Goal: Find specific page/section: Find specific page/section

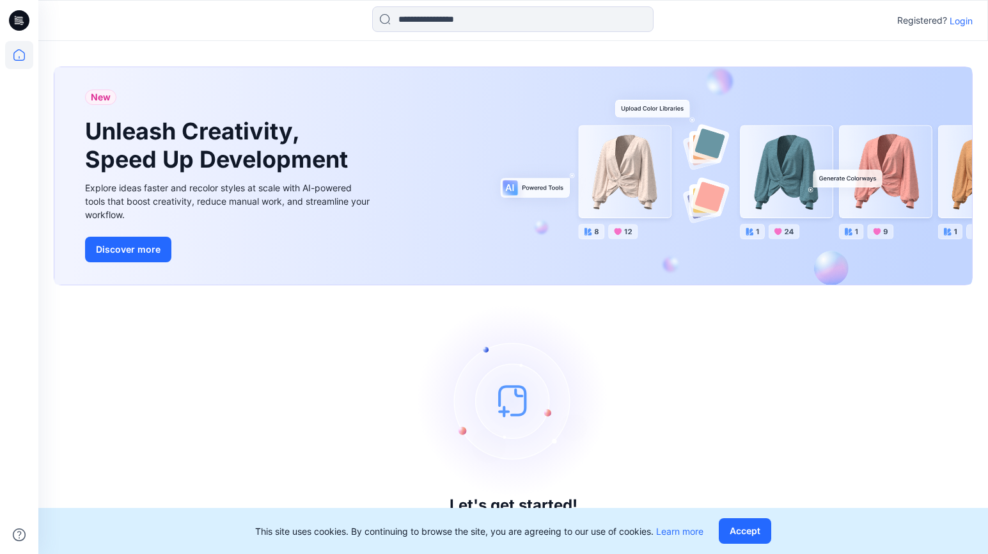
click at [975, 16] on div "Registered? Login" at bounding box center [512, 20] width 949 height 28
click at [958, 16] on p "Login" at bounding box center [961, 20] width 23 height 13
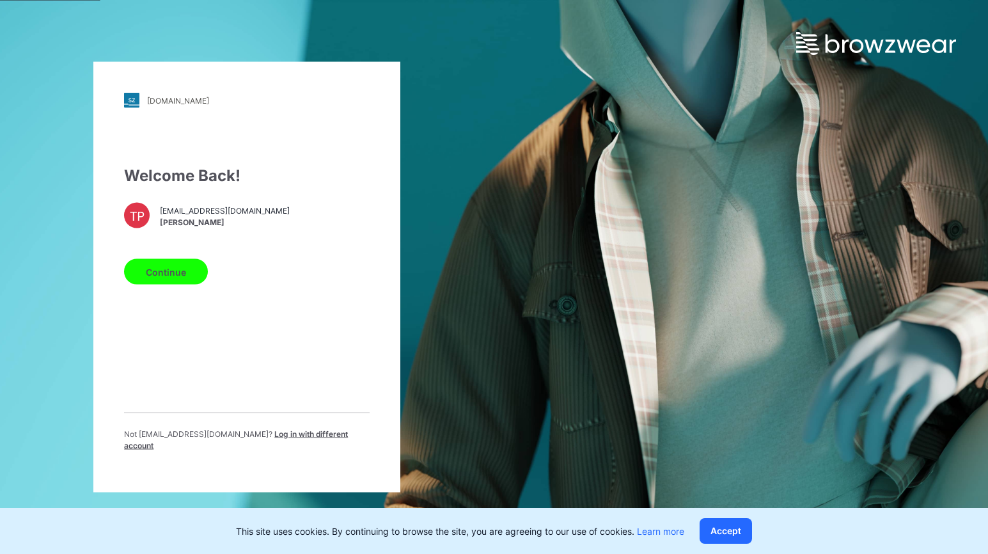
click at [149, 274] on button "Continue" at bounding box center [166, 272] width 84 height 26
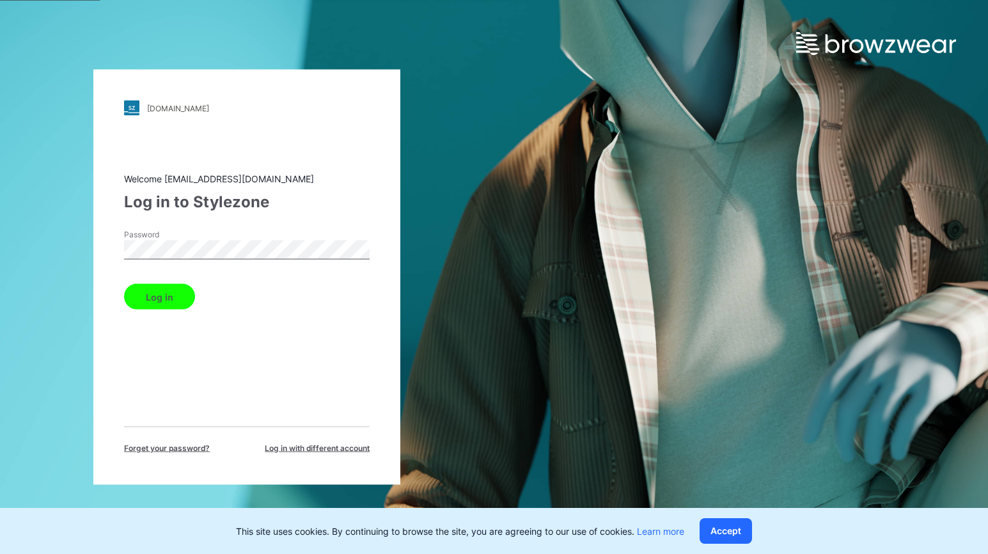
click at [173, 301] on button "Log in" at bounding box center [159, 297] width 71 height 26
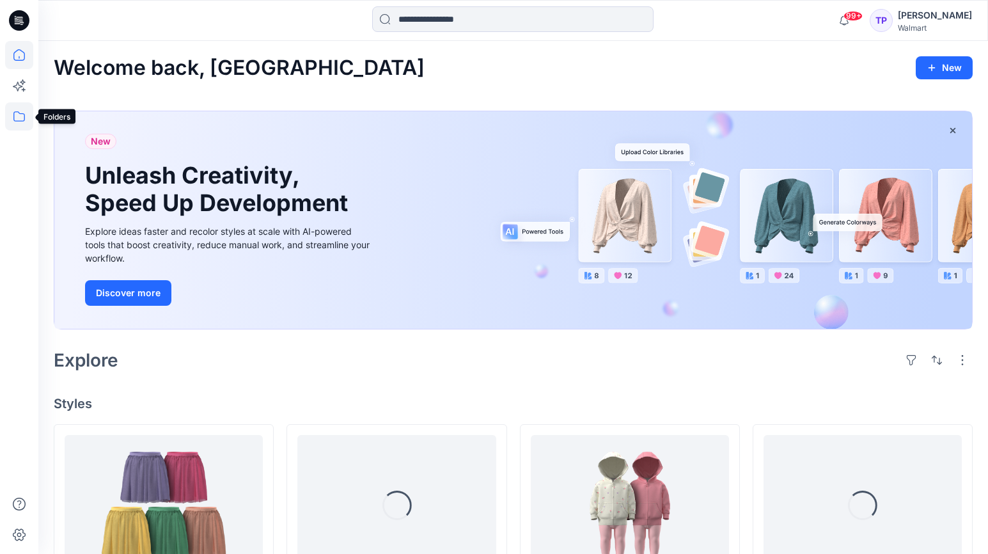
click at [25, 119] on icon at bounding box center [19, 116] width 28 height 28
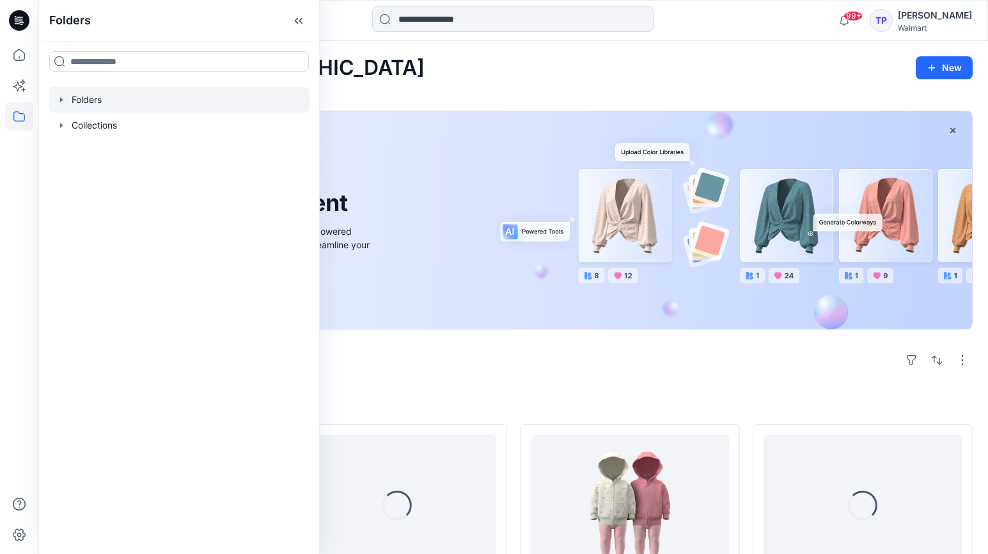
click at [66, 100] on div at bounding box center [179, 100] width 261 height 26
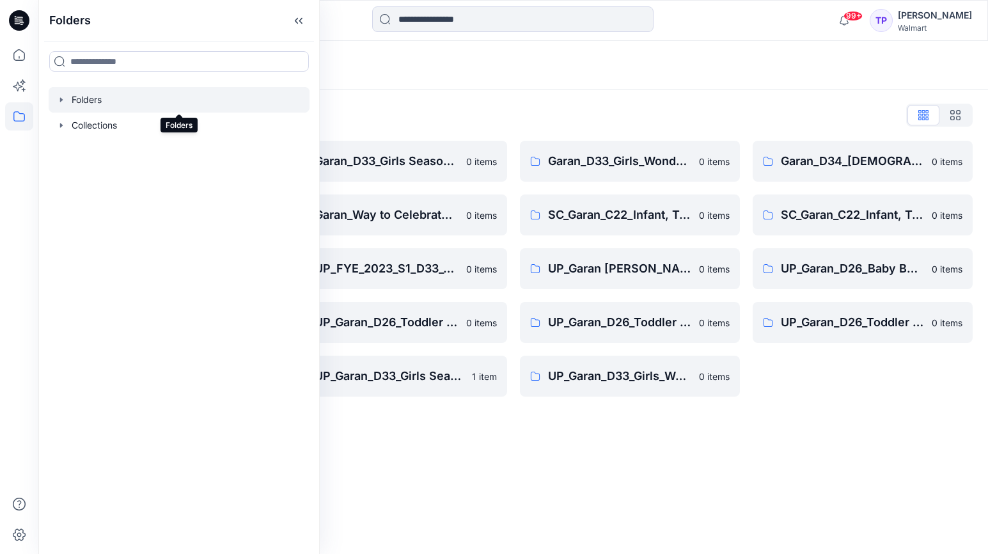
click at [63, 106] on div at bounding box center [179, 100] width 261 height 26
click at [60, 123] on icon "button" at bounding box center [61, 125] width 3 height 4
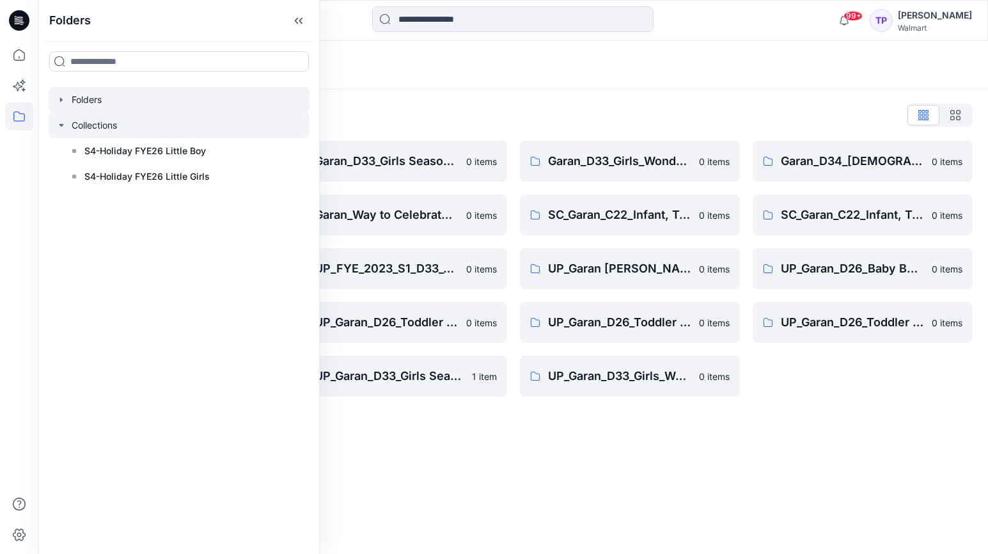
click at [60, 123] on icon "button" at bounding box center [61, 125] width 10 height 10
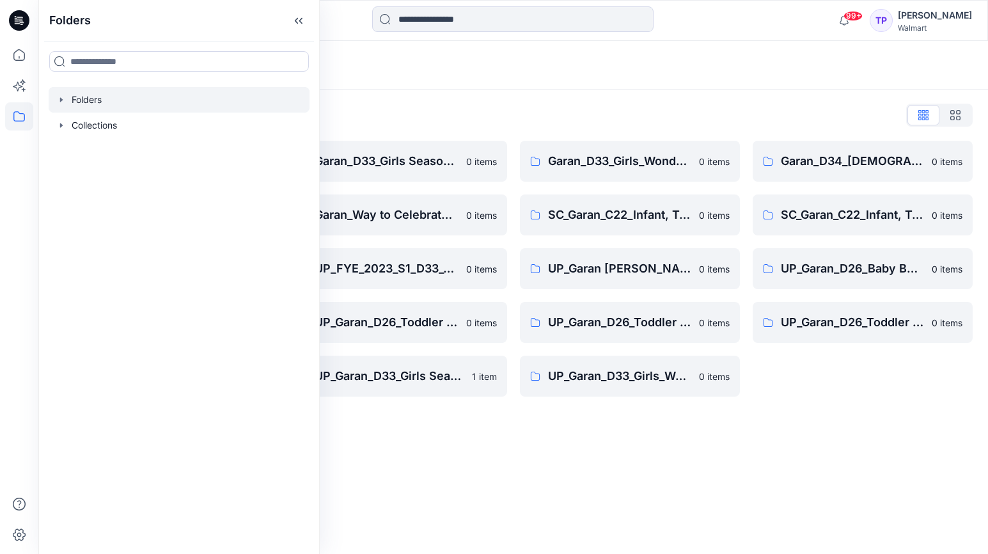
click at [60, 101] on icon "button" at bounding box center [61, 99] width 3 height 4
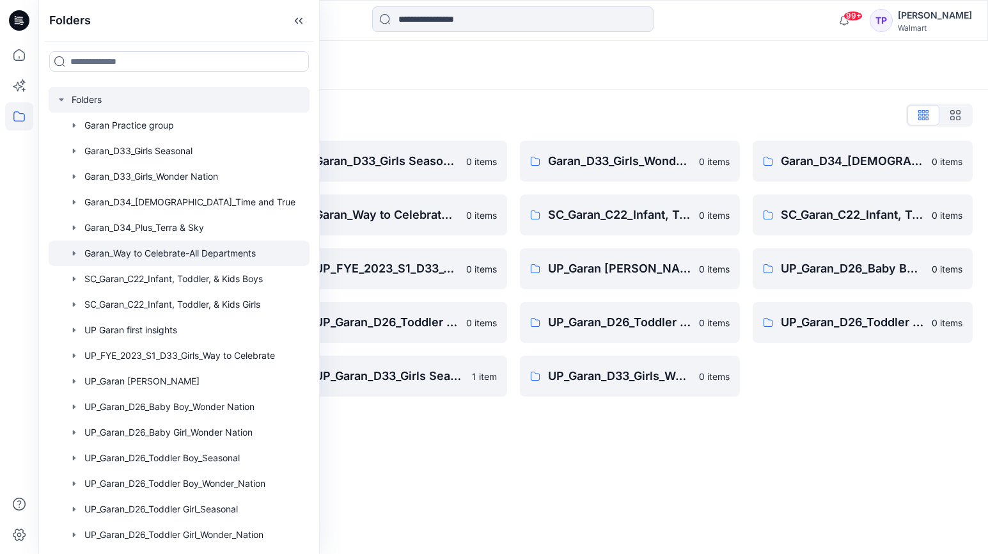
scroll to position [70, 0]
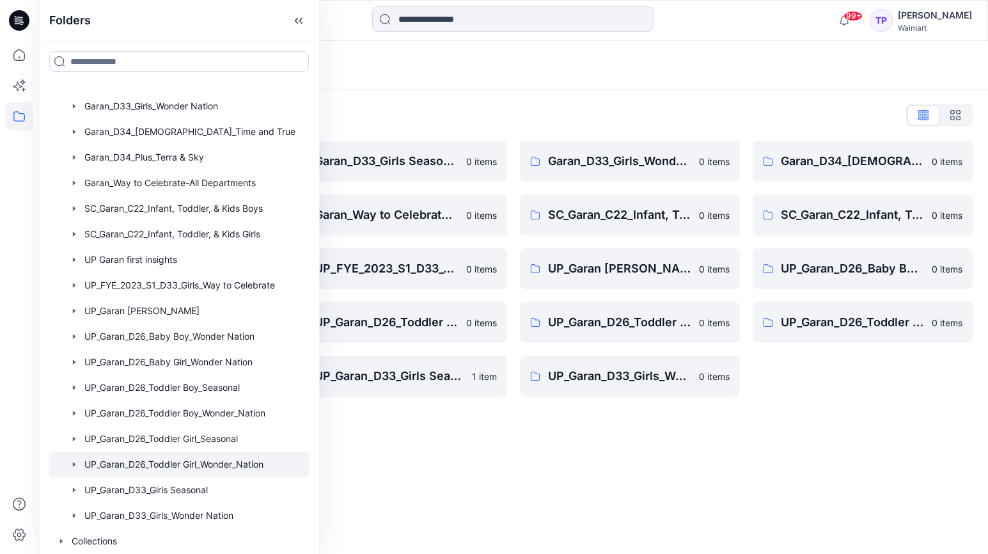
click at [226, 467] on div at bounding box center [179, 464] width 261 height 26
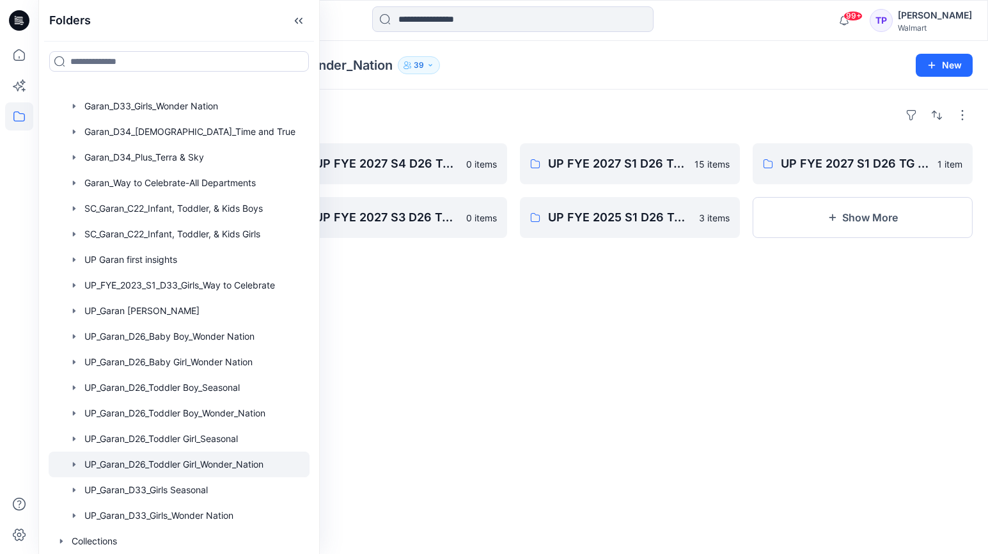
click at [351, 477] on div "Folders UP FYE 2027 S4 D26 TG WN Table Garan 0 items UP FYE 2027 S3 D26 TG WN H…" at bounding box center [513, 322] width 950 height 464
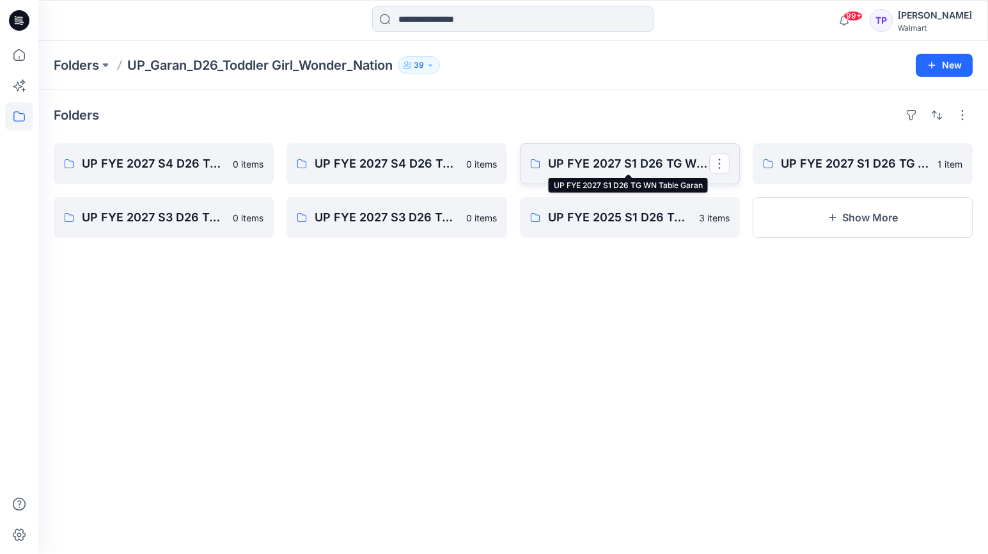
click at [618, 159] on p "UP FYE 2027 S1 D26 TG WN Table Garan" at bounding box center [628, 164] width 161 height 18
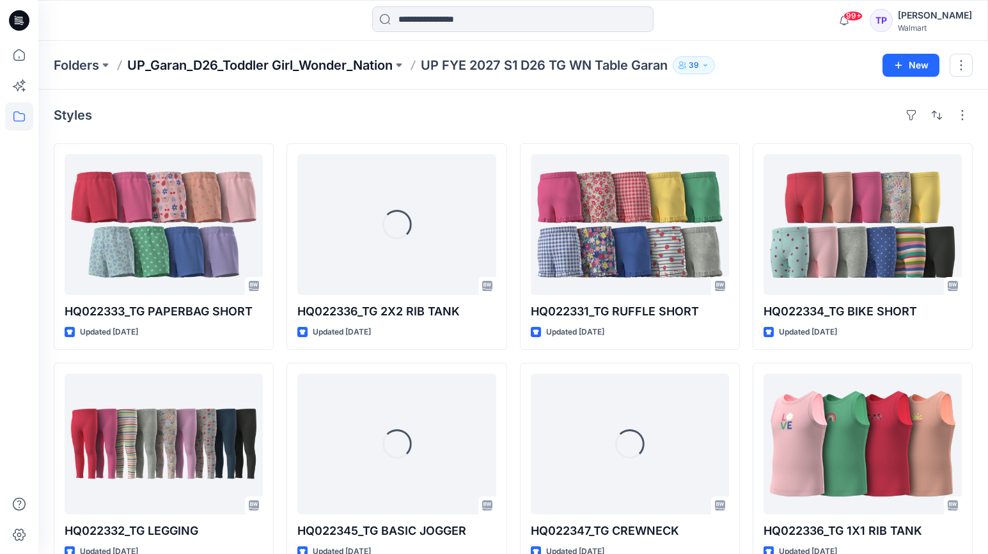
click at [292, 70] on p "UP_Garan_D26_Toddler Girl_Wonder_Nation" at bounding box center [259, 65] width 265 height 18
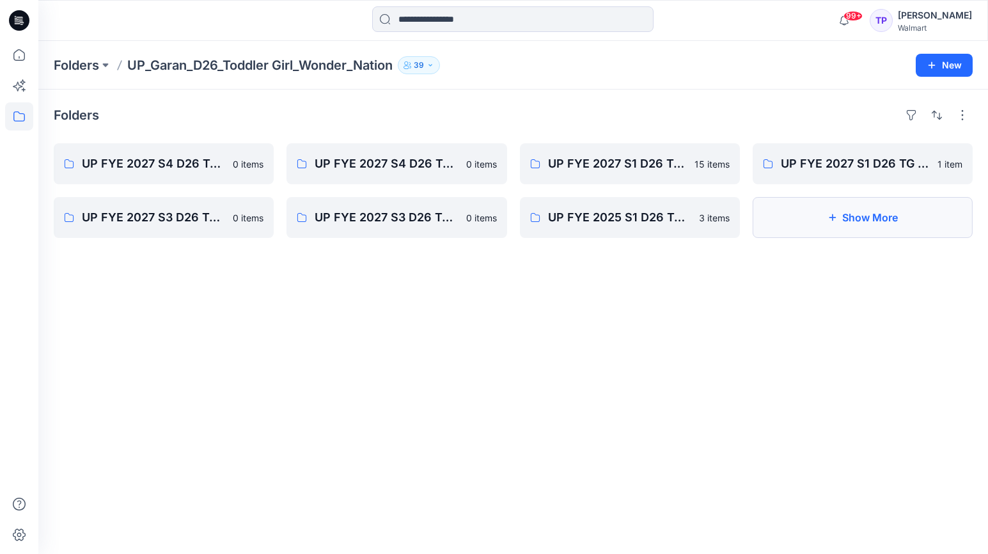
click at [854, 209] on button "Show More" at bounding box center [863, 217] width 220 height 41
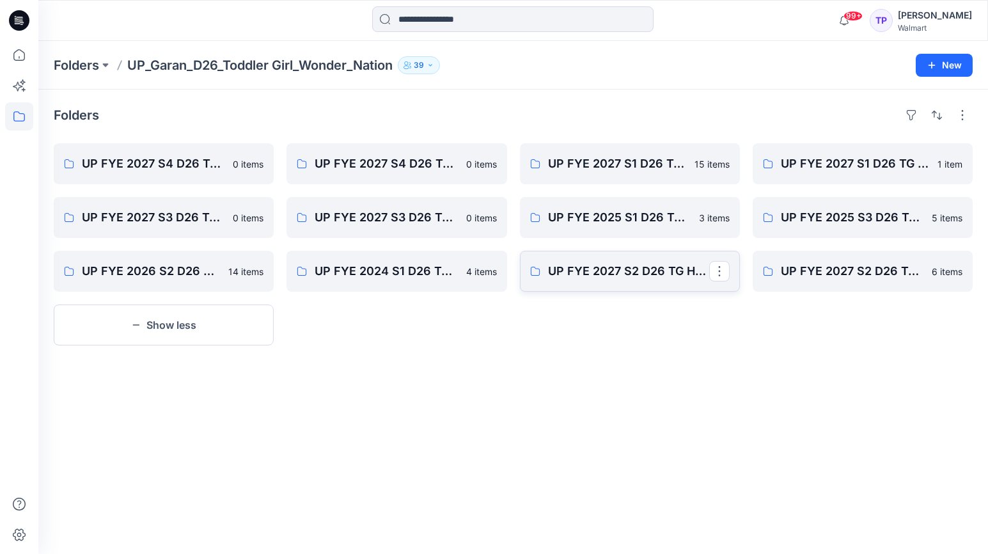
click at [641, 288] on link "UP FYE 2027 S2 D26 TG Hanging Garan" at bounding box center [630, 271] width 220 height 41
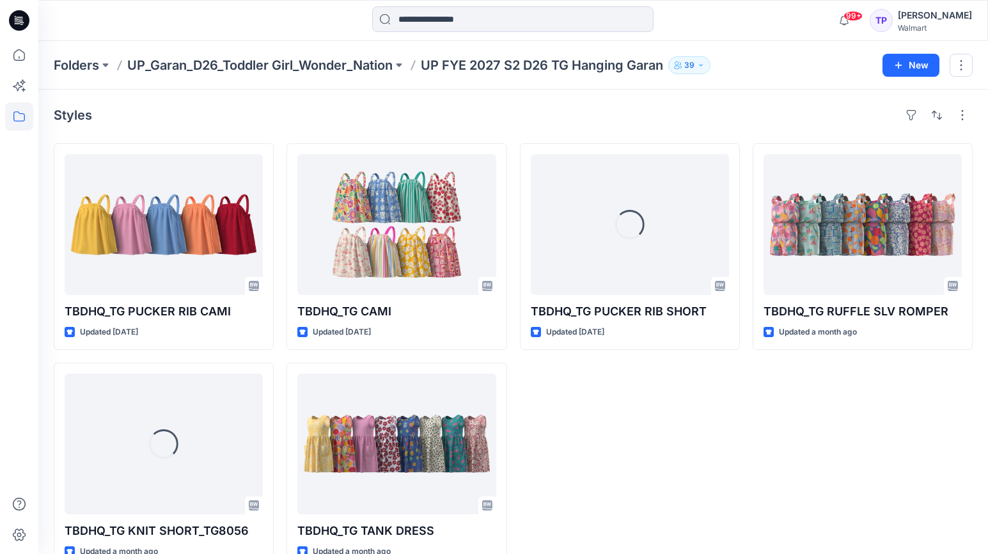
scroll to position [30, 0]
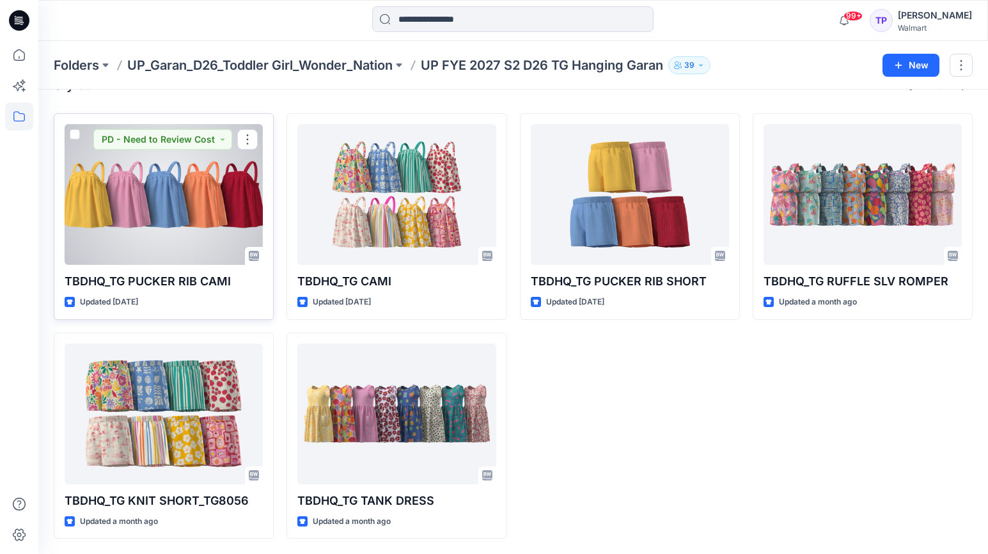
click at [219, 237] on div at bounding box center [164, 194] width 198 height 141
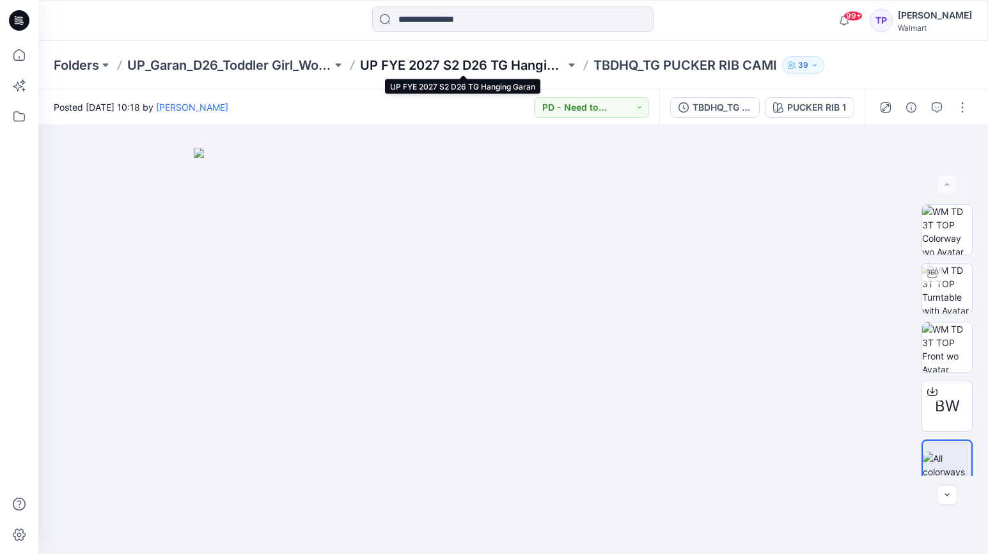
click at [531, 62] on p "UP FYE 2027 S2 D26 TG Hanging Garan" at bounding box center [462, 65] width 205 height 18
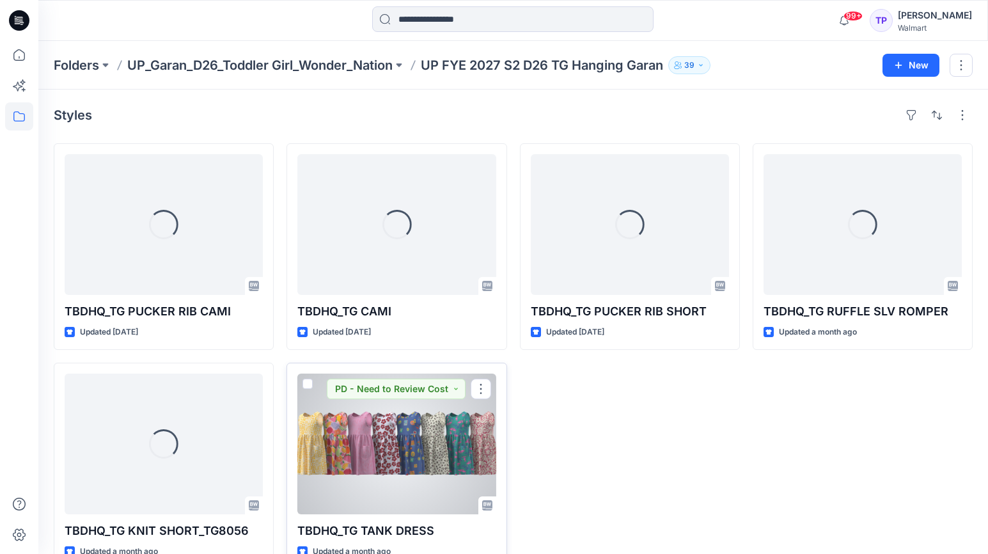
click at [380, 457] on div at bounding box center [396, 443] width 198 height 141
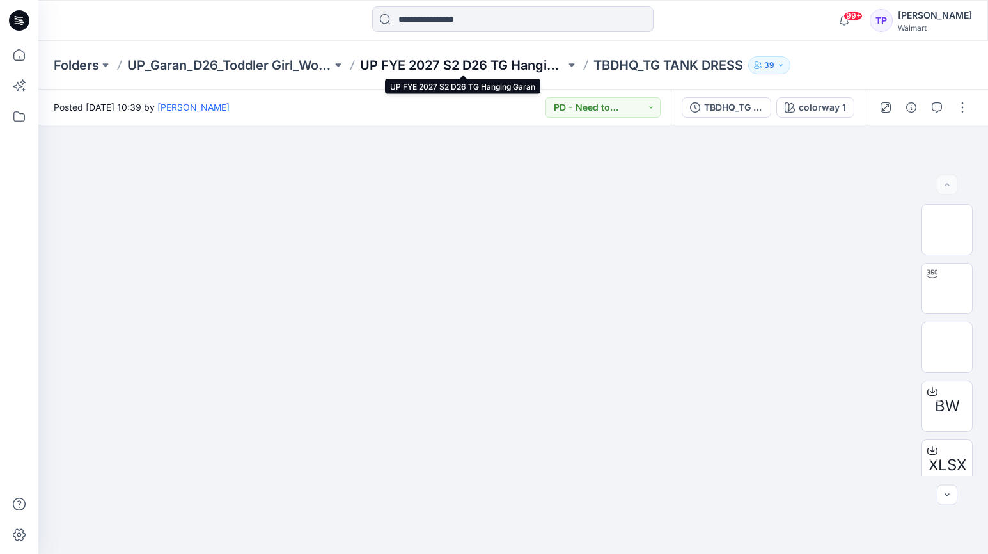
click at [494, 72] on p "UP FYE 2027 S2 D26 TG Hanging Garan" at bounding box center [462, 65] width 205 height 18
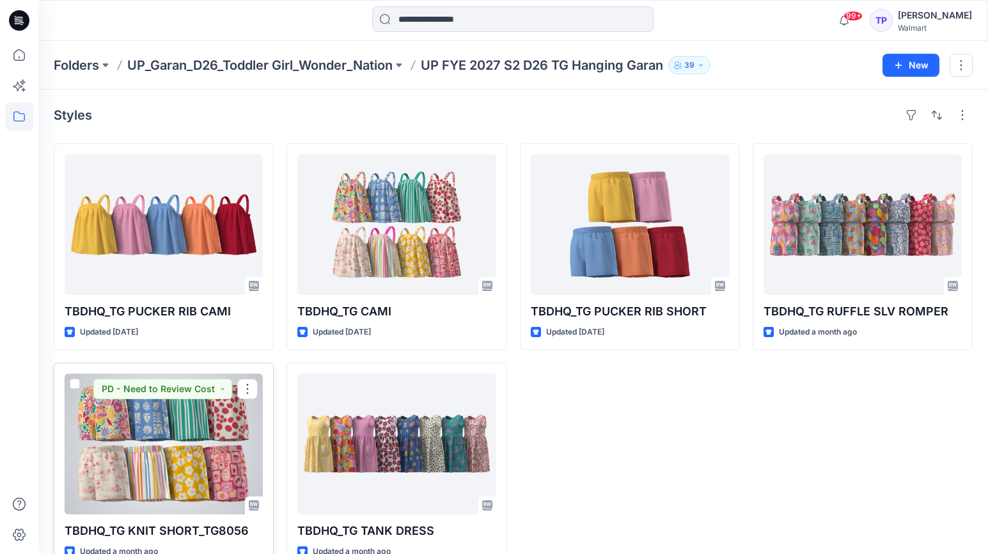
click at [182, 473] on div at bounding box center [164, 443] width 198 height 141
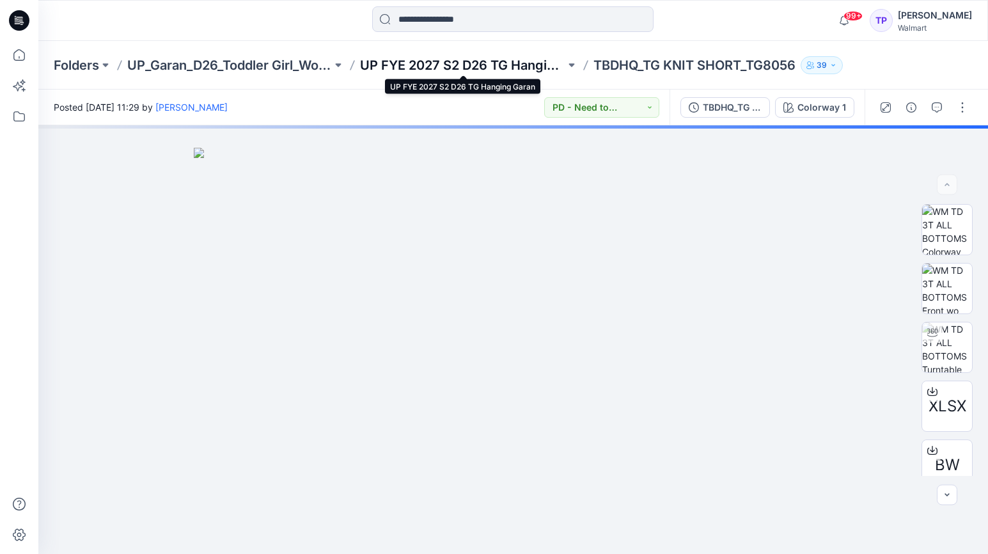
click at [524, 69] on p "UP FYE 2027 S2 D26 TG Hanging Garan" at bounding box center [462, 65] width 205 height 18
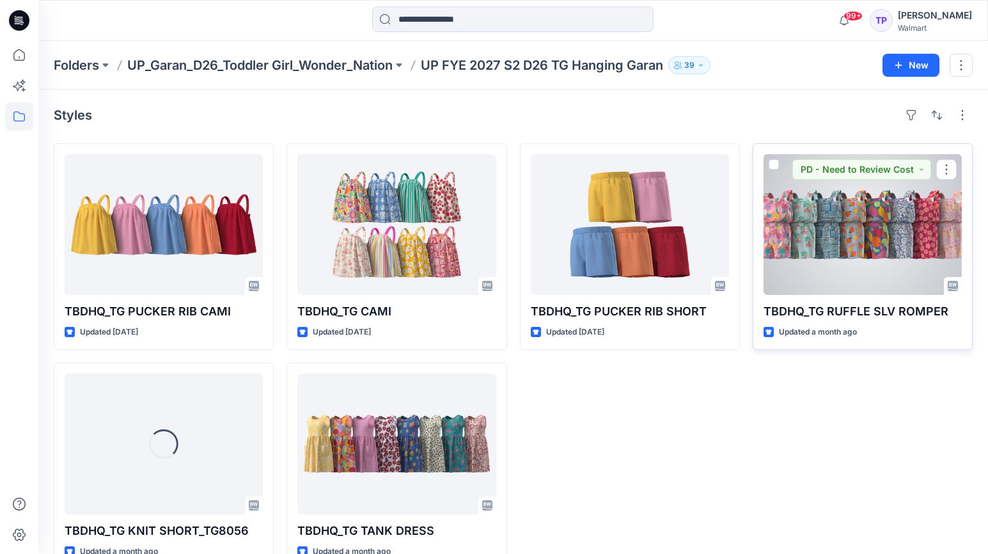
click at [911, 238] on div at bounding box center [862, 224] width 198 height 141
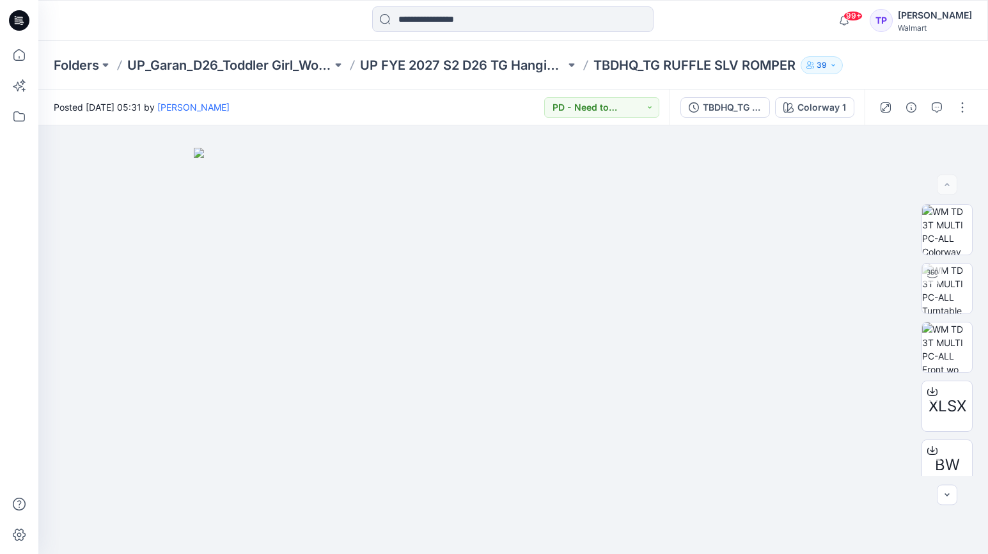
click at [512, 74] on div "Folders UP_Garan_D26_Toddler Girl_Wonder_Nation UP FYE 2027 S2 D26 TG Hanging G…" at bounding box center [513, 65] width 950 height 49
click at [487, 60] on p "UP FYE 2027 S2 D26 TG Hanging Garan" at bounding box center [462, 65] width 205 height 18
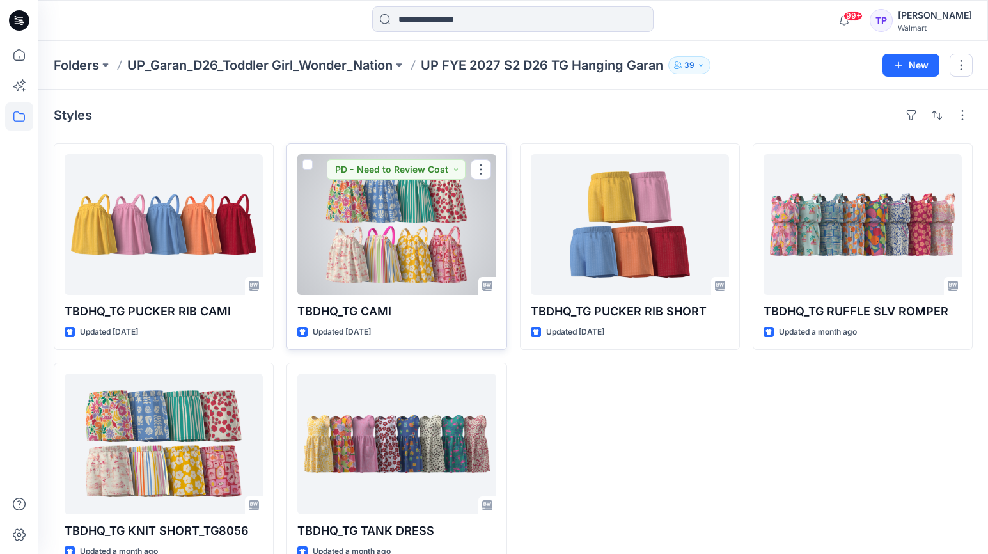
click at [447, 267] on div at bounding box center [396, 224] width 198 height 141
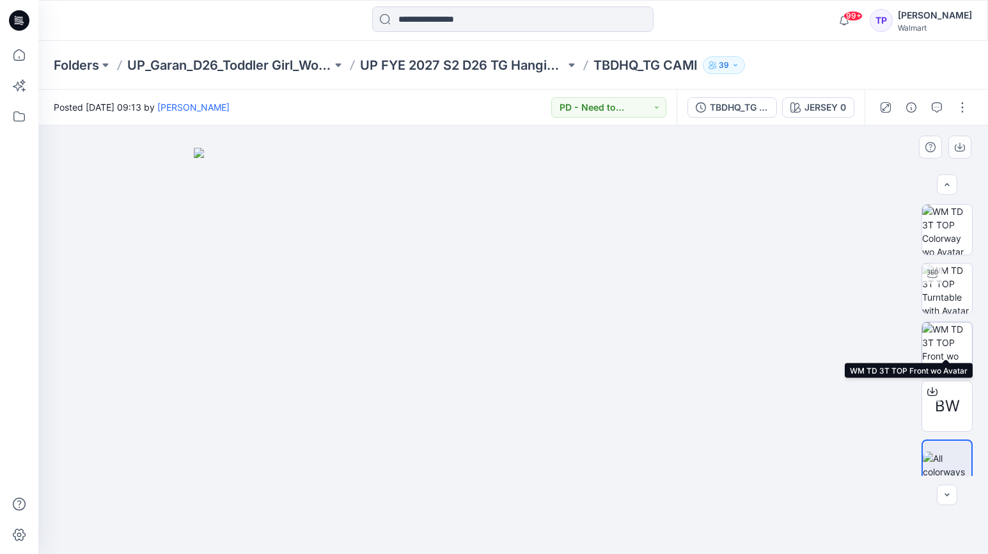
scroll to position [15, 0]
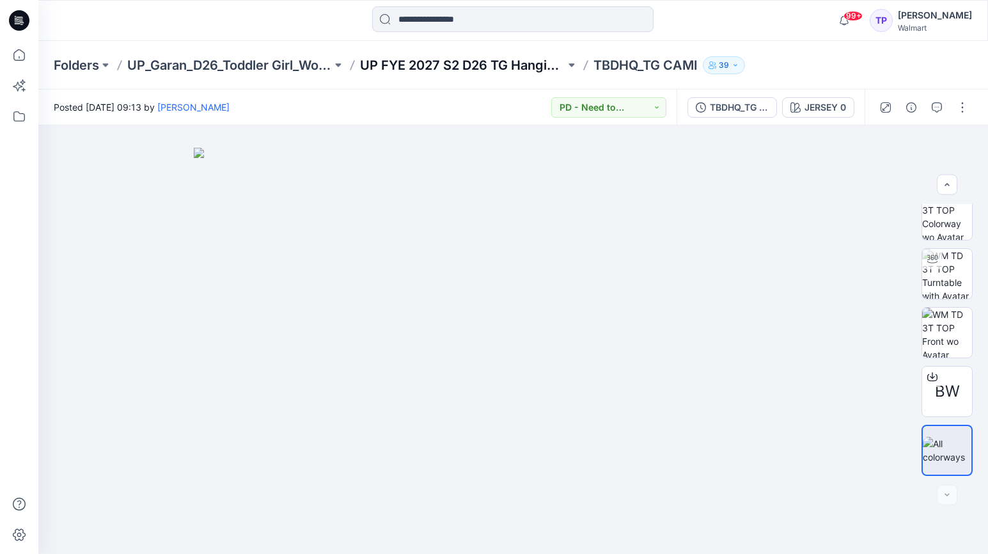
click at [513, 66] on p "UP FYE 2027 S2 D26 TG Hanging Garan" at bounding box center [462, 65] width 205 height 18
